Goal: Task Accomplishment & Management: Use online tool/utility

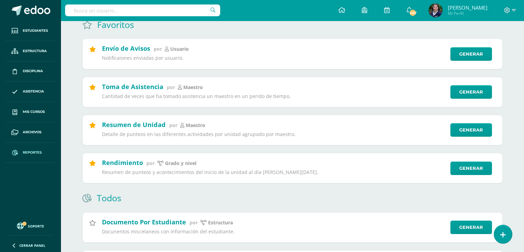
drag, startPoint x: 0, startPoint y: 0, endPoint x: 26, endPoint y: 148, distance: 150.1
click at [26, 148] on link "Reportes" at bounding box center [31, 152] width 50 height 20
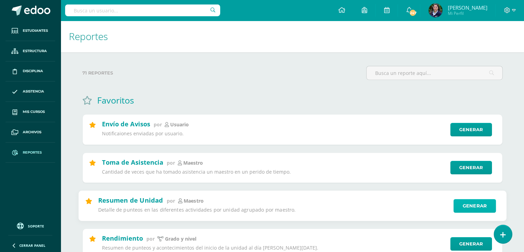
click at [470, 205] on link "Generar" at bounding box center [474, 205] width 42 height 14
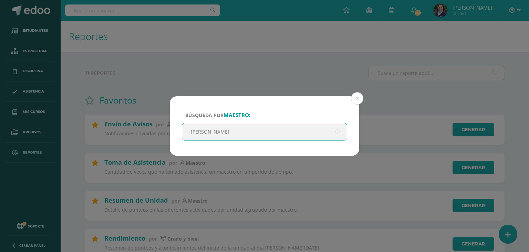
type input "[PERSON_NAME]"
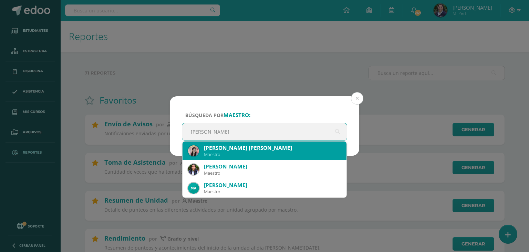
click at [233, 152] on div "Maestro" at bounding box center [272, 154] width 137 height 6
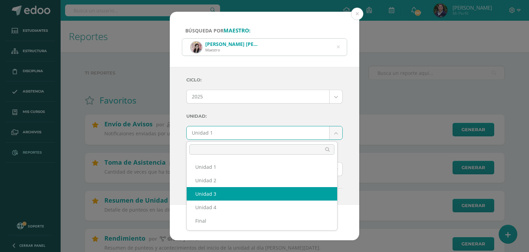
select select "Unidad 3"
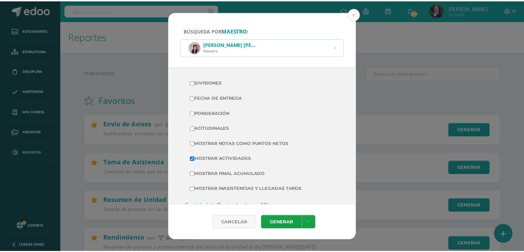
scroll to position [146, 0]
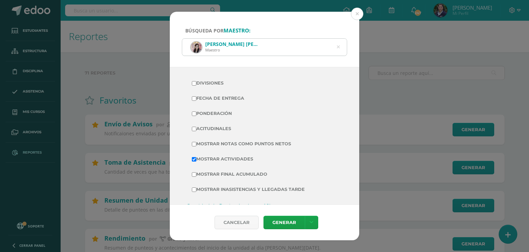
click at [216, 84] on label "Divisiones" at bounding box center [264, 83] width 145 height 10
click at [196, 84] on input "Divisiones" at bounding box center [194, 83] width 4 height 4
checkbox input "true"
click at [216, 94] on label "Fecha de Entrega" at bounding box center [264, 98] width 145 height 10
click at [196, 96] on input "Fecha de Entrega" at bounding box center [194, 98] width 4 height 4
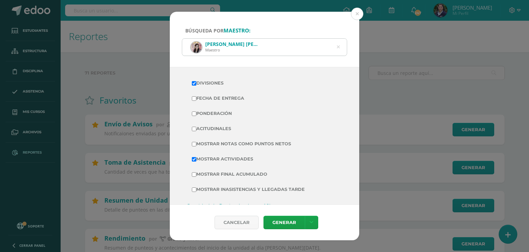
checkbox input "true"
click at [216, 109] on label "Ponderación" at bounding box center [264, 114] width 145 height 10
click at [196, 111] on input "Ponderación" at bounding box center [194, 113] width 4 height 4
checkbox input "true"
click at [208, 131] on label "Acitudinales" at bounding box center [264, 129] width 145 height 10
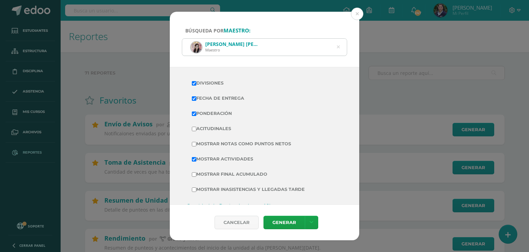
click at [196, 131] on input "Acitudinales" at bounding box center [194, 128] width 4 height 4
checkbox input "true"
click at [276, 221] on link "Generar" at bounding box center [284, 221] width 41 height 13
click at [277, 224] on link "Generar" at bounding box center [284, 221] width 41 height 13
click at [355, 17] on button at bounding box center [357, 14] width 12 height 12
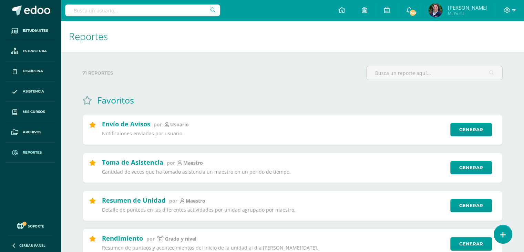
click at [120, 13] on input "text" at bounding box center [142, 10] width 155 height 12
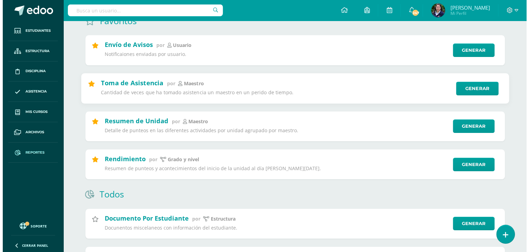
scroll to position [80, 0]
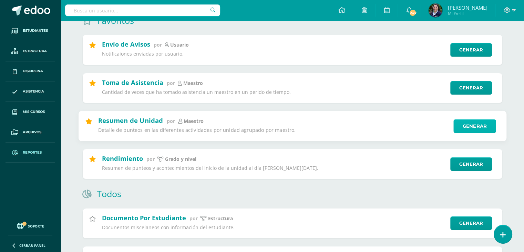
click at [487, 129] on link "Generar" at bounding box center [474, 126] width 42 height 14
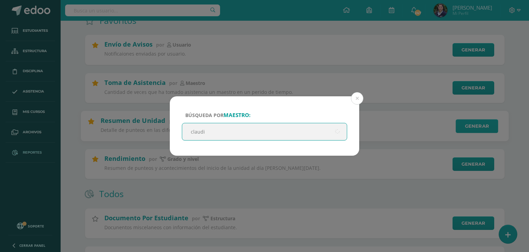
type input "[PERSON_NAME]"
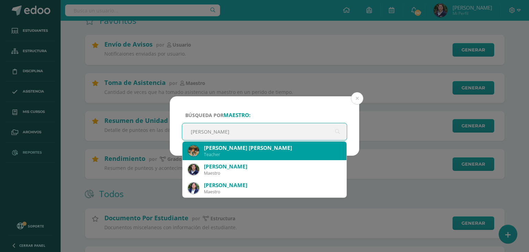
click at [312, 142] on div "[PERSON_NAME] [PERSON_NAME] Teacher" at bounding box center [264, 150] width 153 height 19
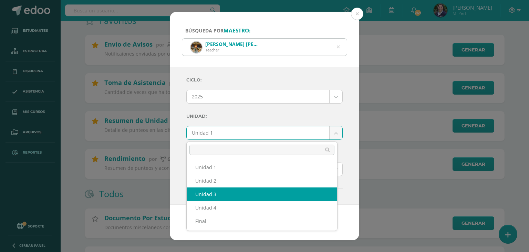
select select "Unidad 3"
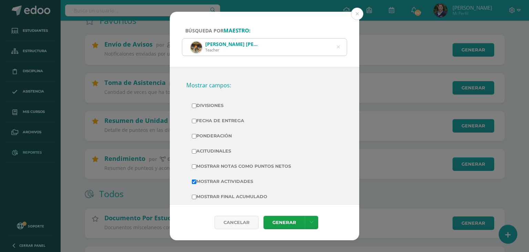
scroll to position [125, 0]
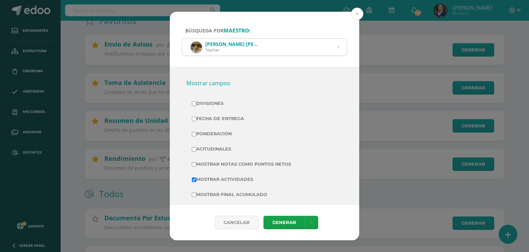
click at [210, 104] on label "Divisiones" at bounding box center [264, 104] width 145 height 10
click at [196, 104] on input "Divisiones" at bounding box center [194, 103] width 4 height 4
checkbox input "true"
click at [210, 118] on label "Fecha de Entrega" at bounding box center [264, 119] width 145 height 10
click at [196, 118] on input "Fecha de Entrega" at bounding box center [194, 118] width 4 height 4
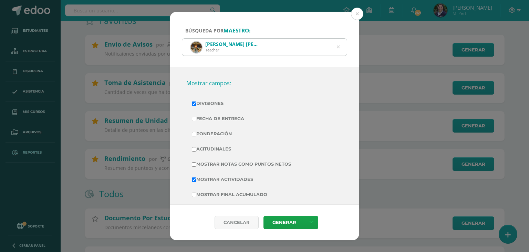
checkbox input "true"
click at [212, 135] on label "Ponderación" at bounding box center [264, 134] width 145 height 10
click at [196, 135] on input "Ponderación" at bounding box center [194, 134] width 4 height 4
checkbox input "true"
click at [211, 153] on td "Acitudinales" at bounding box center [264, 148] width 156 height 15
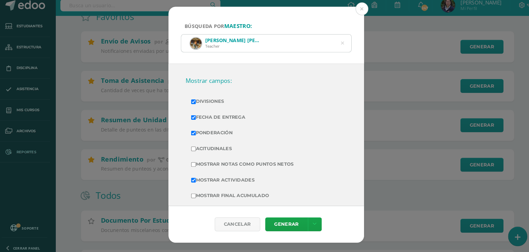
scroll to position [79, 0]
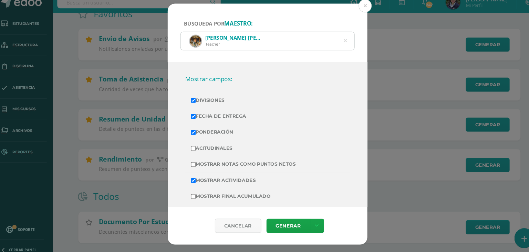
click at [217, 148] on label "Acitudinales" at bounding box center [264, 149] width 145 height 10
click at [196, 148] on input "Acitudinales" at bounding box center [194, 149] width 4 height 4
checkbox input "true"
click at [295, 220] on link "Generar" at bounding box center [284, 221] width 41 height 13
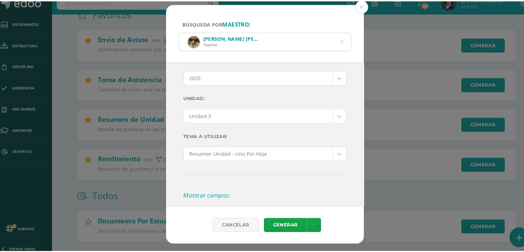
scroll to position [11, 0]
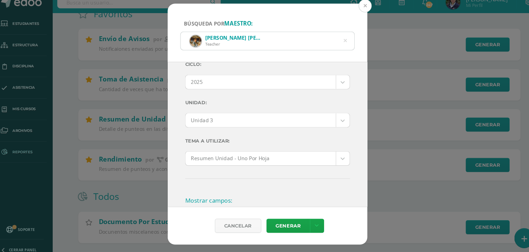
click at [357, 14] on button at bounding box center [357, 14] width 12 height 12
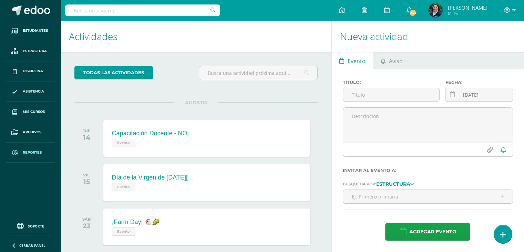
click at [29, 153] on span "Reportes" at bounding box center [32, 153] width 19 height 6
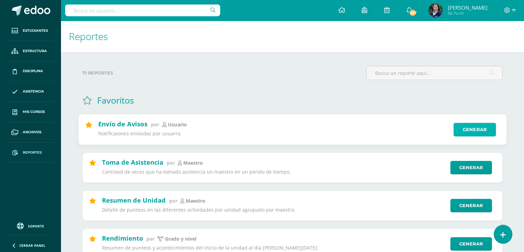
click at [464, 134] on link "Generar" at bounding box center [474, 130] width 42 height 14
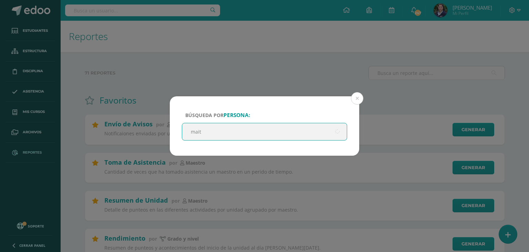
type input "maite"
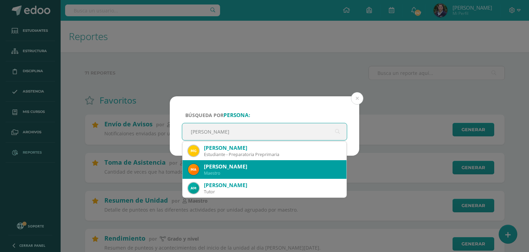
click at [272, 167] on div "Maite Damaris Gálvez López" at bounding box center [272, 166] width 137 height 7
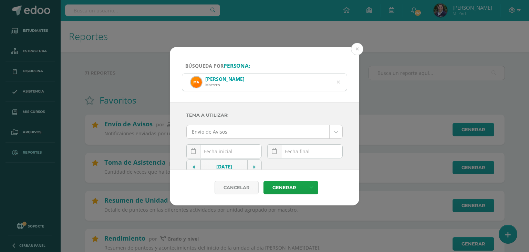
click at [217, 151] on input "text" at bounding box center [224, 150] width 75 height 13
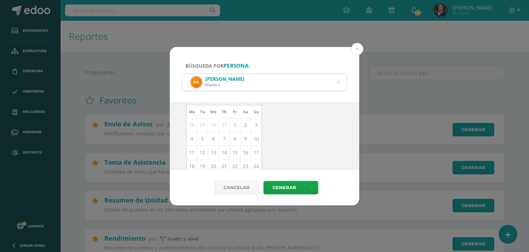
scroll to position [74, 0]
click at [193, 130] on td "4" at bounding box center [192, 132] width 11 height 14
type input "2025-08-04"
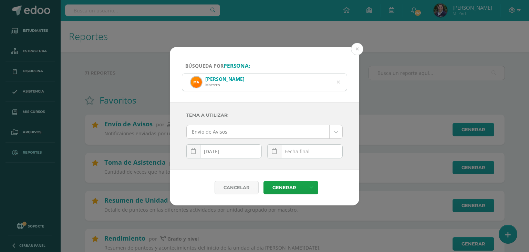
scroll to position [0, 0]
click at [297, 150] on input "text" at bounding box center [305, 150] width 75 height 13
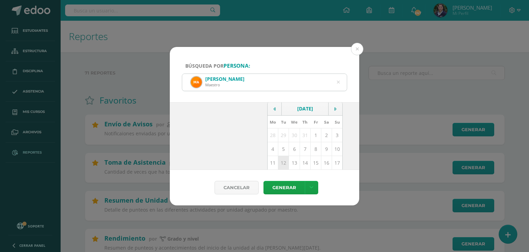
scroll to position [71, 0]
click at [279, 149] on td "12" at bounding box center [283, 149] width 11 height 14
type input "2025-08-12"
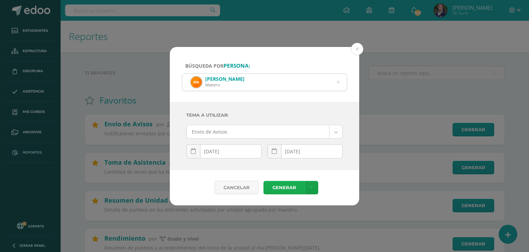
scroll to position [0, 0]
click at [288, 188] on link "Generar" at bounding box center [284, 187] width 41 height 13
click at [340, 83] on icon at bounding box center [338, 82] width 14 height 14
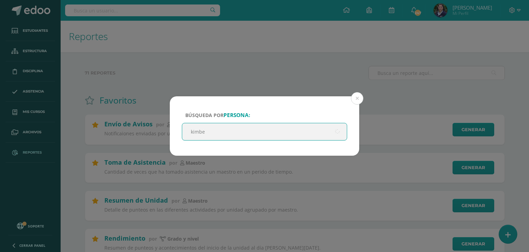
type input "kimber"
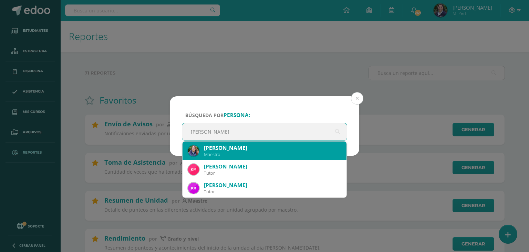
click at [225, 153] on div "Maestro" at bounding box center [272, 154] width 137 height 6
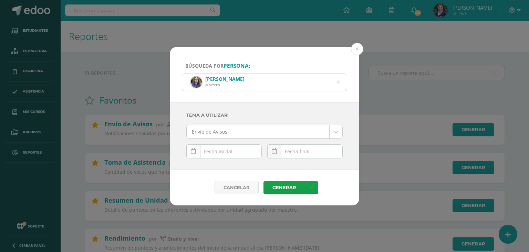
click at [200, 153] on link at bounding box center [193, 151] width 14 height 14
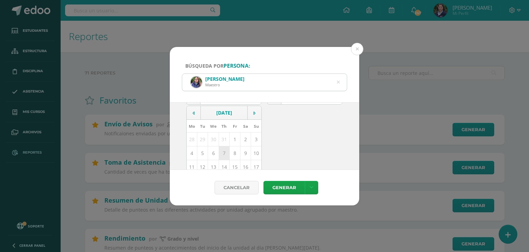
scroll to position [54, 0]
click at [190, 156] on td "4" at bounding box center [192, 153] width 11 height 14
type input "2025-08-04"
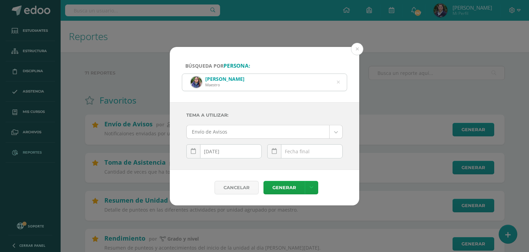
scroll to position [0, 0]
click at [316, 155] on div "August, 2025 Mo Tu We Th Fr Sa Su 28 29 30 31 1 2 3 4 5 6 7 8 9 10 11 12 13 14 …" at bounding box center [304, 154] width 75 height 20
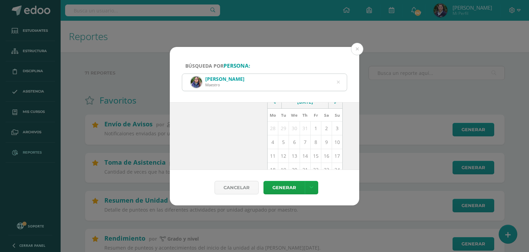
scroll to position [65, 0]
click at [310, 142] on td "8" at bounding box center [315, 142] width 11 height 14
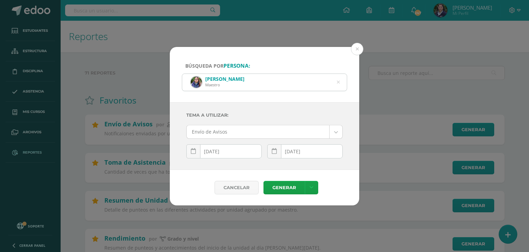
scroll to position [0, 0]
click at [312, 154] on input "2025-08-08" at bounding box center [305, 150] width 75 height 13
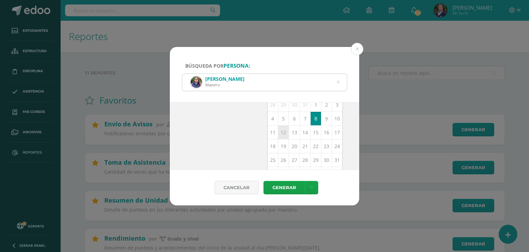
click at [282, 130] on td "12" at bounding box center [283, 132] width 11 height 14
type input "2025-08-12"
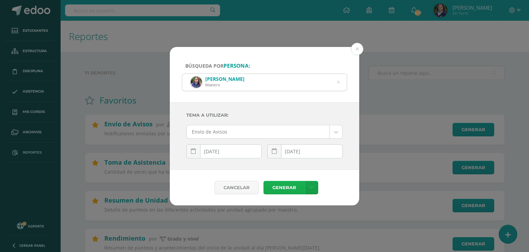
click at [285, 188] on link "Generar" at bounding box center [284, 187] width 41 height 13
